Goal: Information Seeking & Learning: Learn about a topic

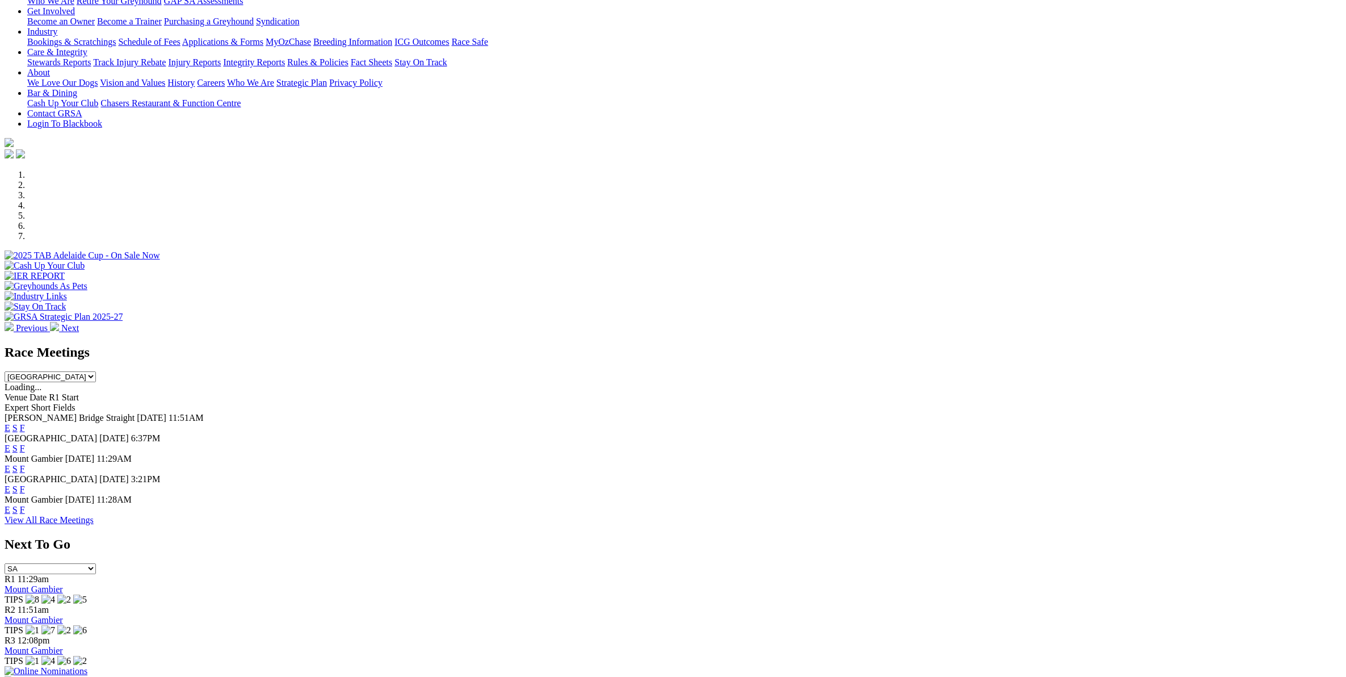
scroll to position [378, 0]
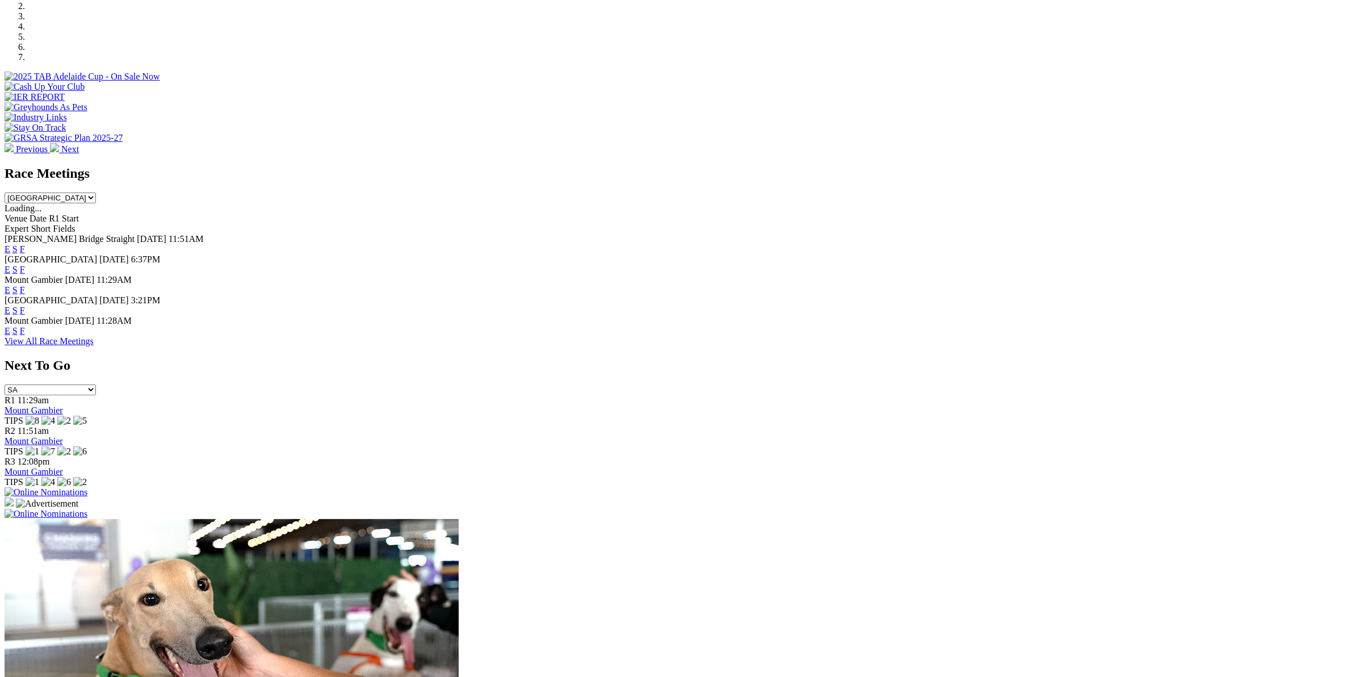
click at [587, 544] on div at bounding box center [673, 671] width 1337 height 305
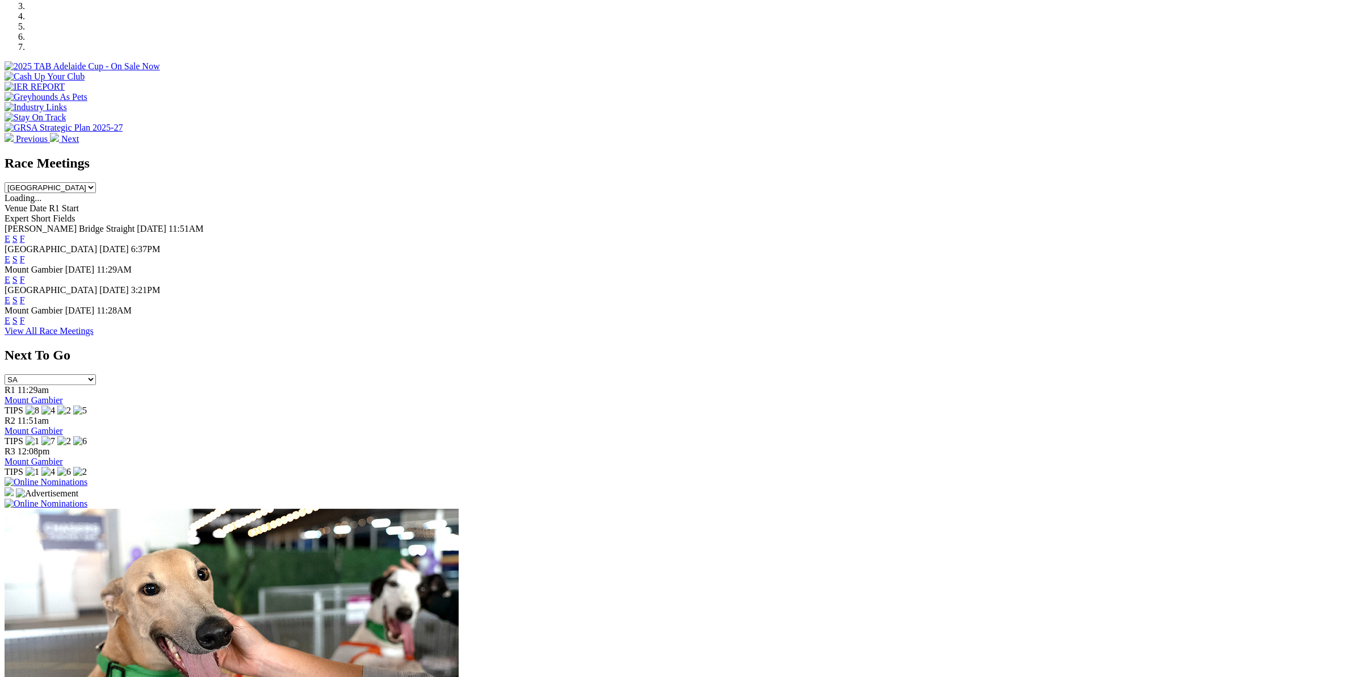
click at [94, 335] on link "View All Race Meetings" at bounding box center [49, 331] width 89 height 10
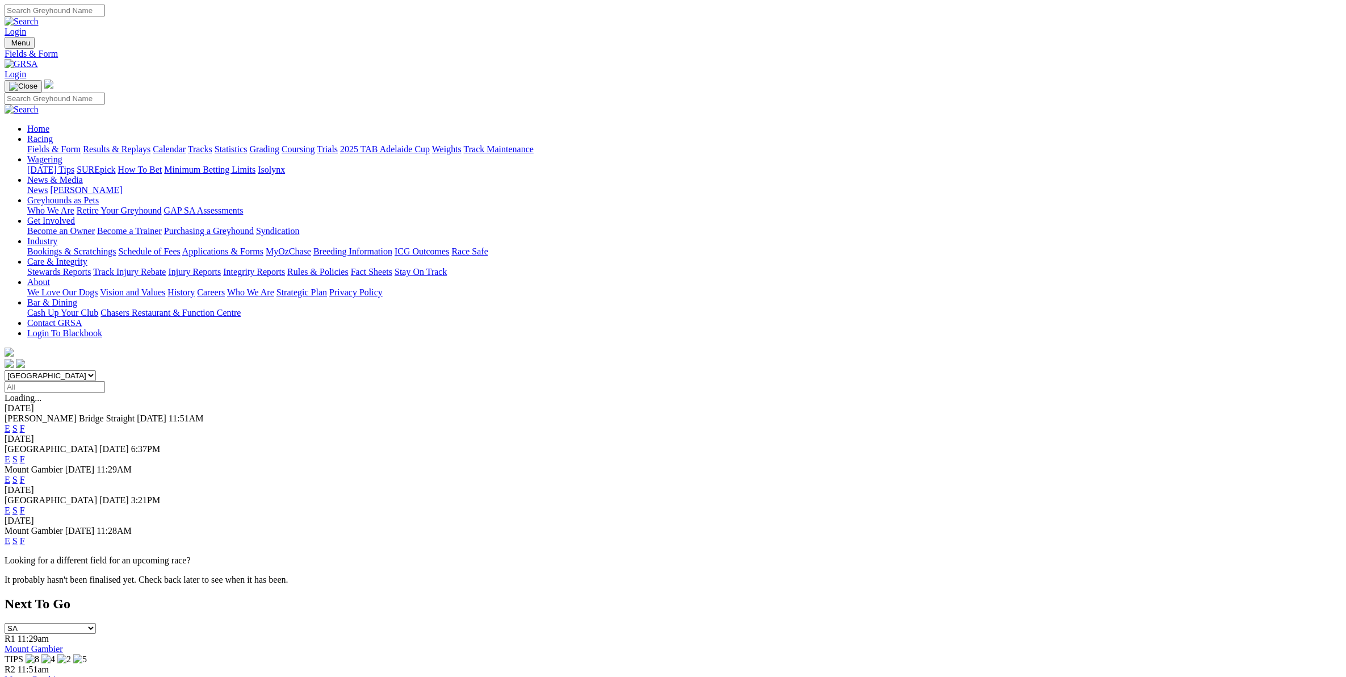
drag, startPoint x: 542, startPoint y: 144, endPoint x: 544, endPoint y: 151, distance: 7.6
click at [96, 370] on select "South Australia New South Wales Northern Territory Queensland Tasmania Victoria…" at bounding box center [50, 375] width 91 height 11
click at [105, 381] on input "Select date" at bounding box center [55, 387] width 100 height 12
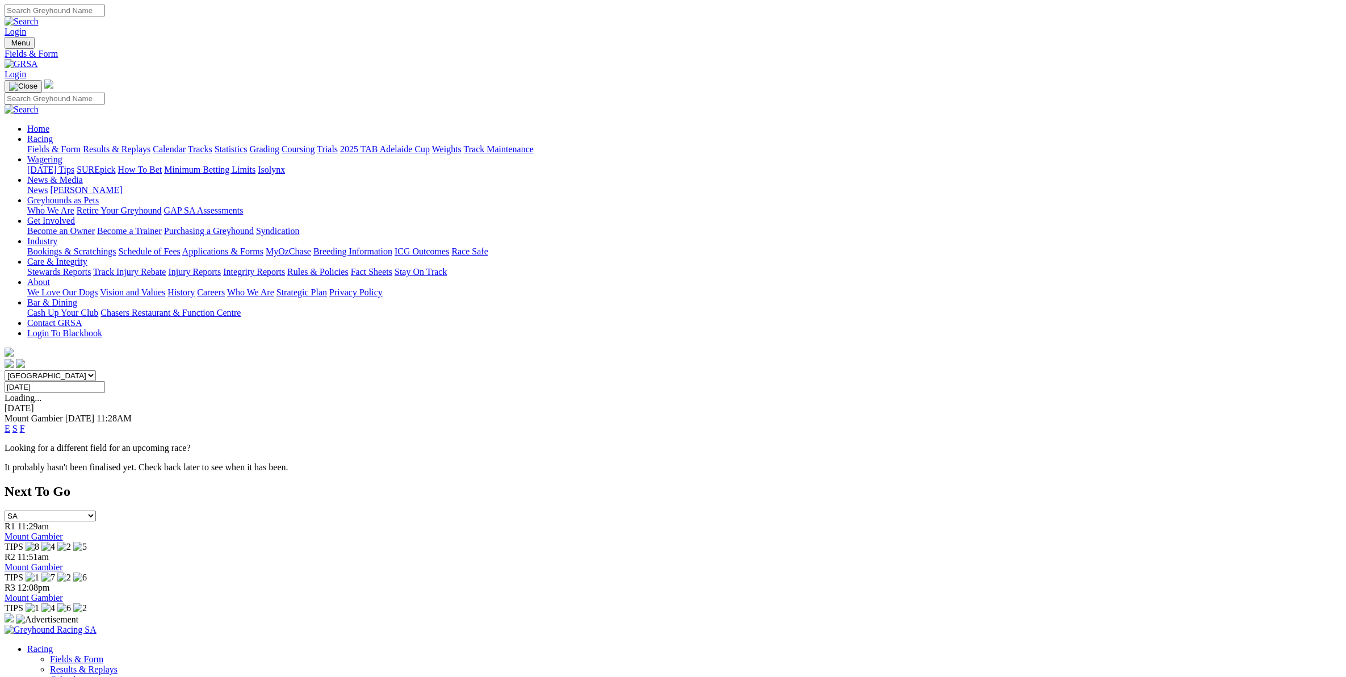
click at [105, 381] on input "Sunday, 24 Aug 2025" at bounding box center [55, 387] width 100 height 12
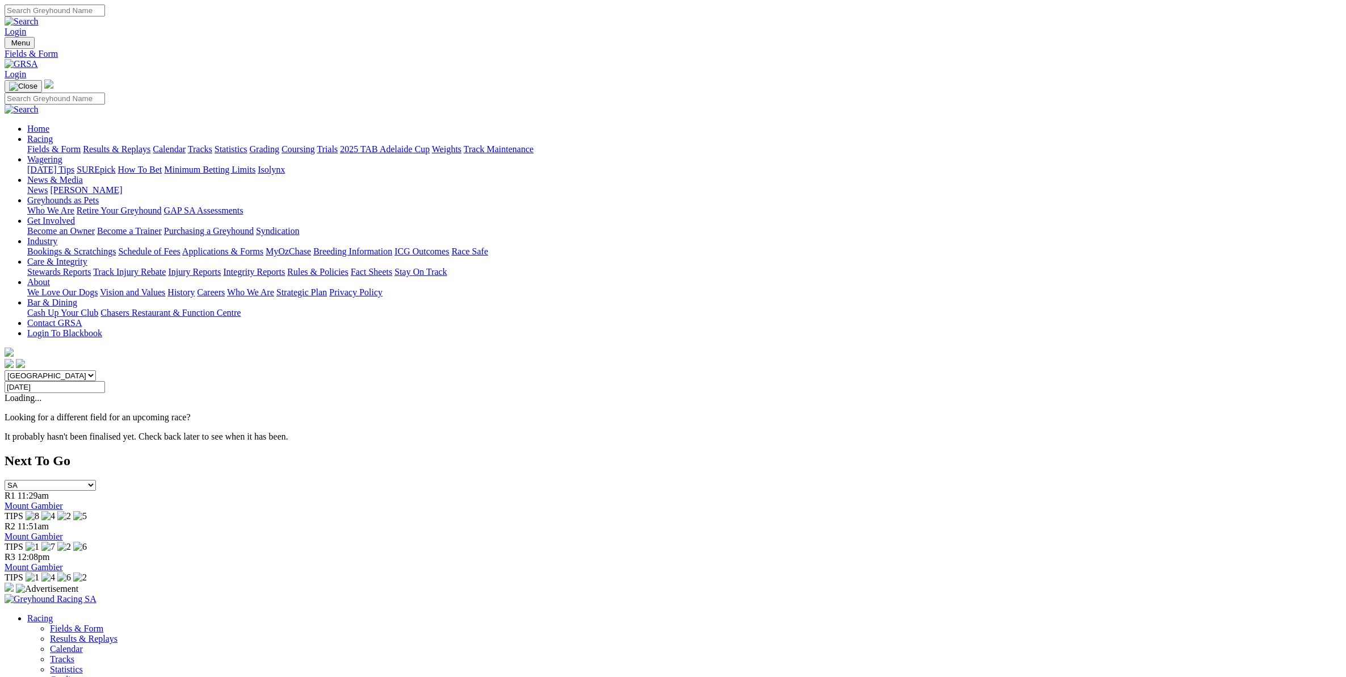
click at [105, 381] on input "Wednesday, 3 Sep 2025" at bounding box center [55, 387] width 100 height 12
type input "Thursday, 4 Sep 2025"
click at [186, 144] on link "Calendar" at bounding box center [169, 149] width 33 height 10
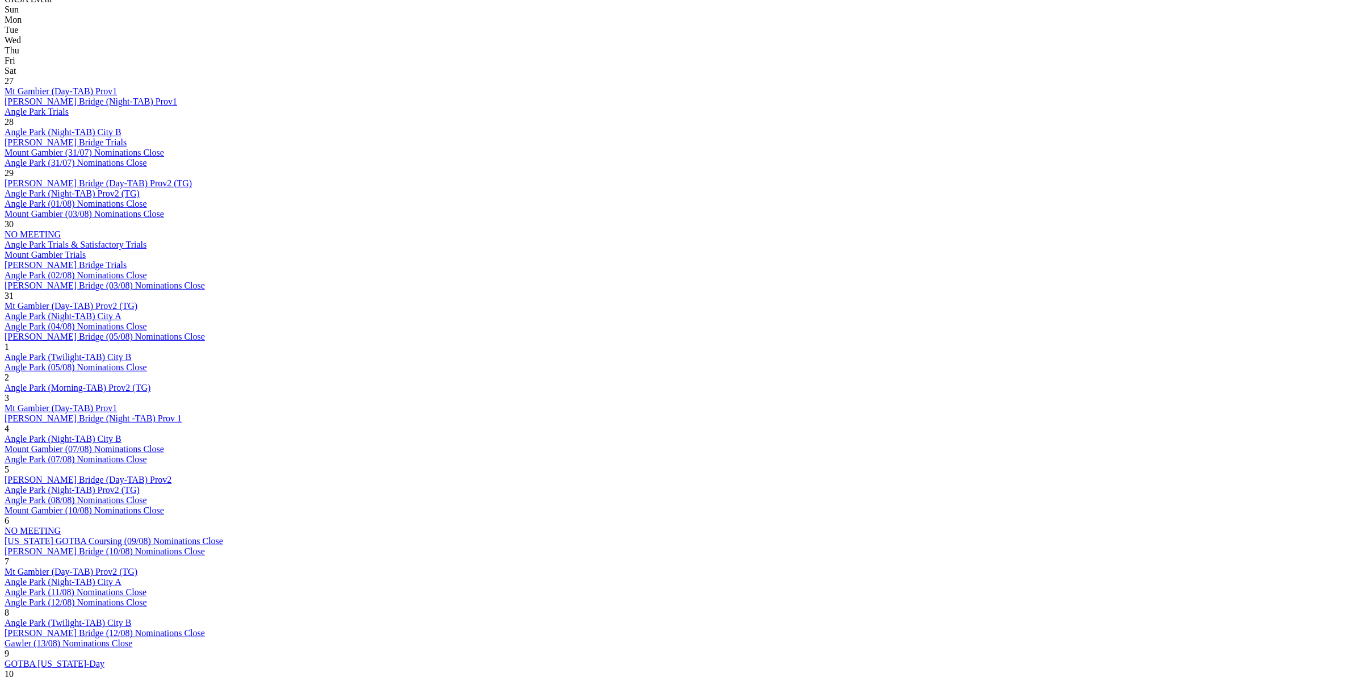
scroll to position [568, 0]
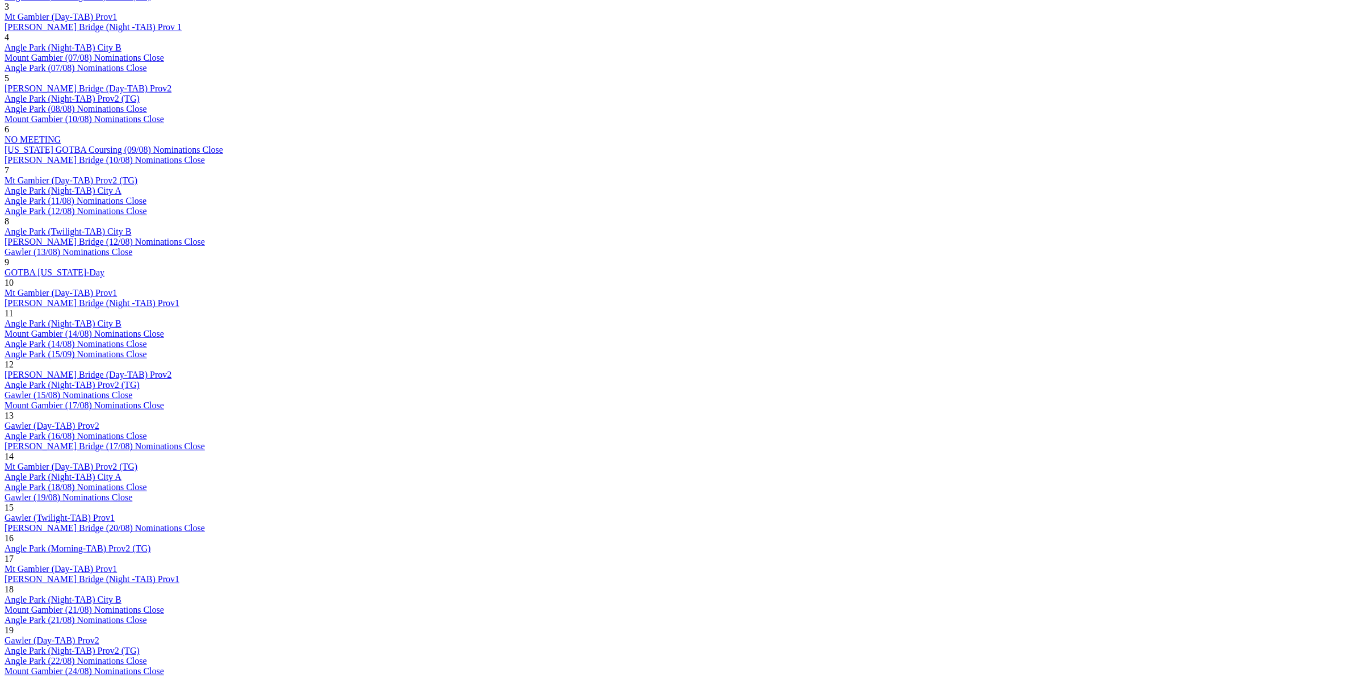
scroll to position [189, 0]
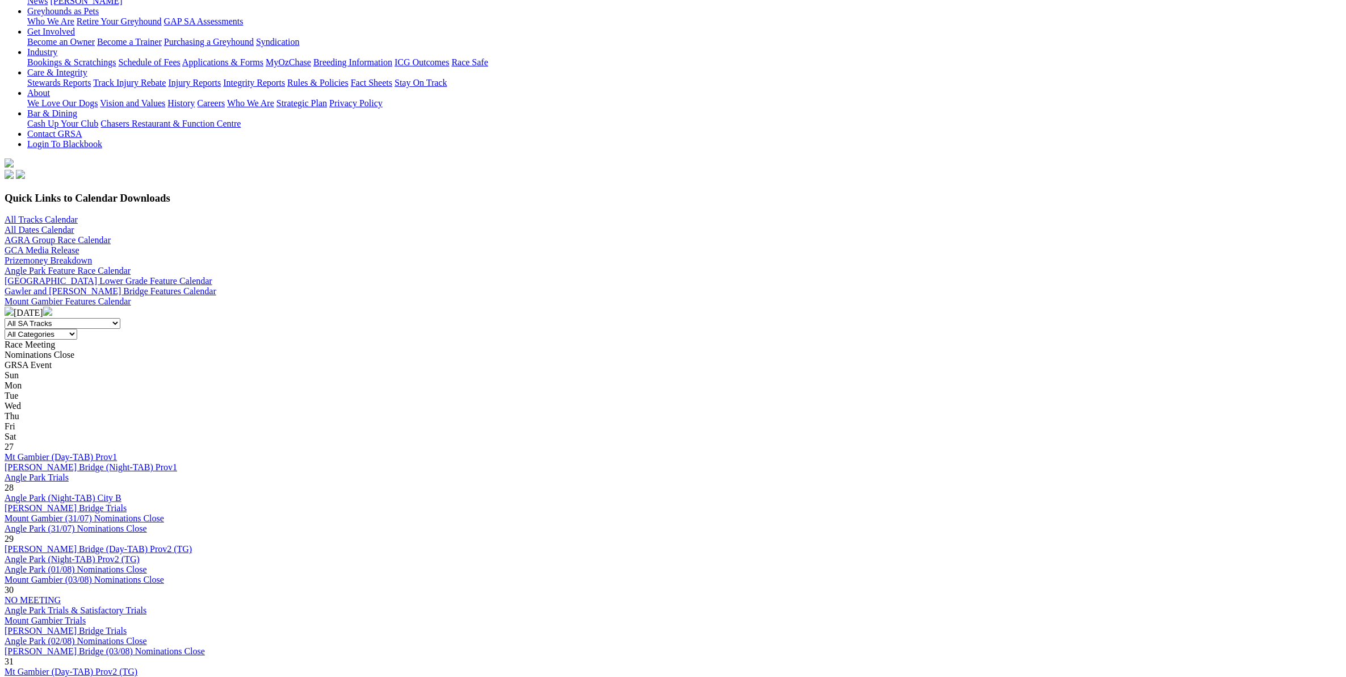
click at [52, 306] on img at bounding box center [47, 310] width 9 height 9
